Goal: Find specific page/section: Find specific page/section

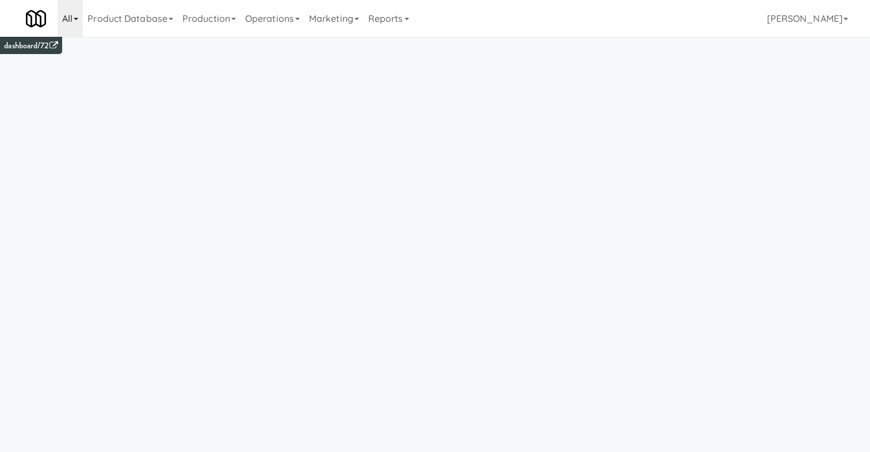
click at [61, 17] on link "All" at bounding box center [70, 18] width 25 height 37
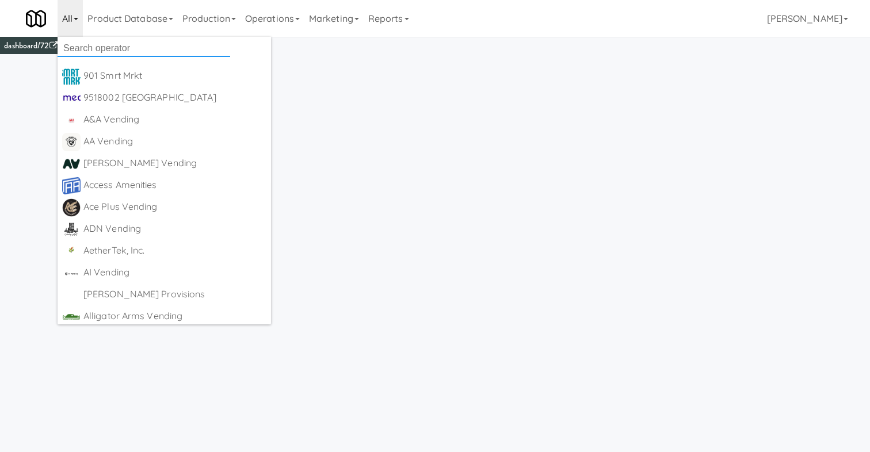
click at [93, 47] on input "text" at bounding box center [144, 48] width 173 height 17
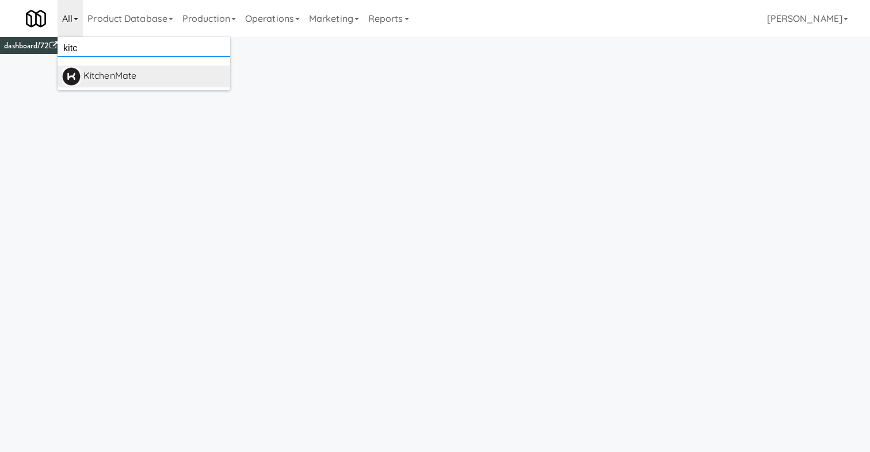
type input "kitc"
click at [136, 83] on div "KitchenMate" at bounding box center [154, 75] width 142 height 17
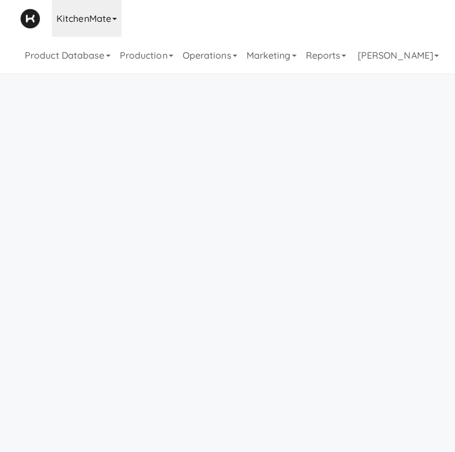
click at [81, 25] on link "KitchenMate" at bounding box center [87, 18] width 70 height 37
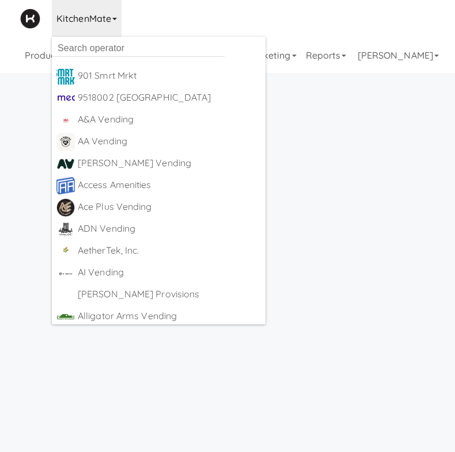
click at [254, 26] on div "KitchenMate 901 Smrt Mrkt [URL][DOMAIN_NAME] 9518002 [GEOGRAPHIC_DATA] [URL][DO…" at bounding box center [227, 37] width 414 height 74
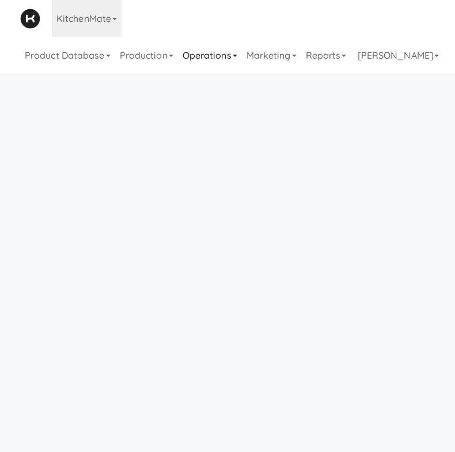
click at [221, 51] on link "Operations" at bounding box center [210, 55] width 64 height 37
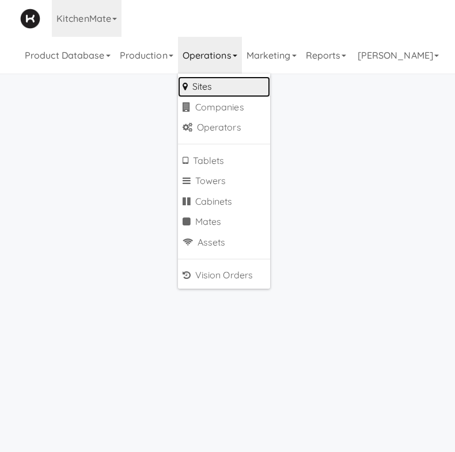
click at [227, 94] on link "Sites" at bounding box center [224, 87] width 92 height 21
